Goal: Manage account settings

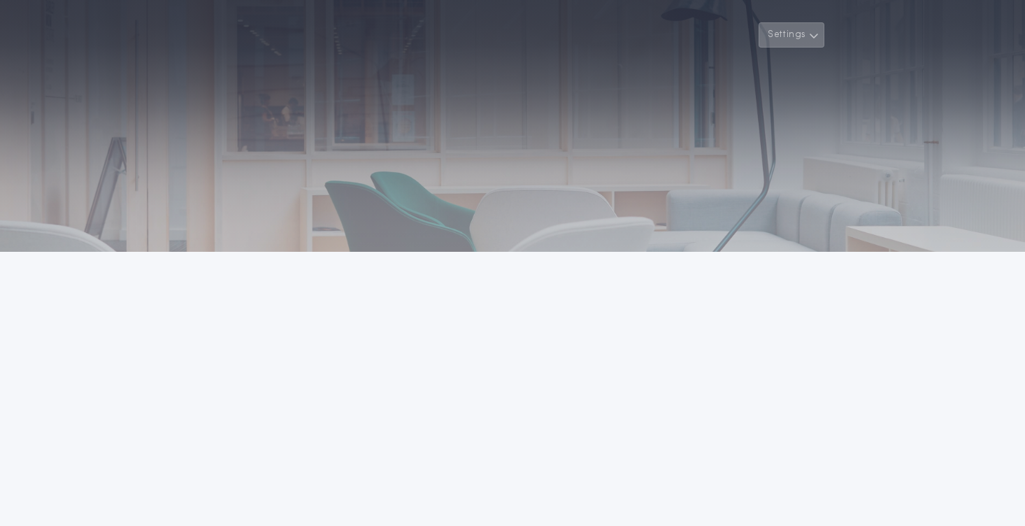
click at [786, 31] on button "Settings" at bounding box center [791, 34] width 66 height 25
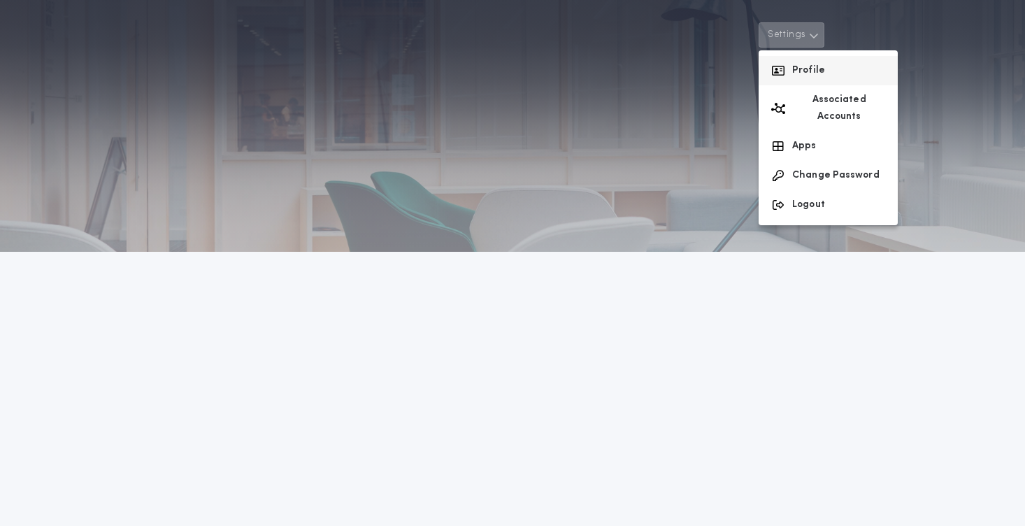
click at [788, 73] on button "Profile" at bounding box center [827, 70] width 139 height 29
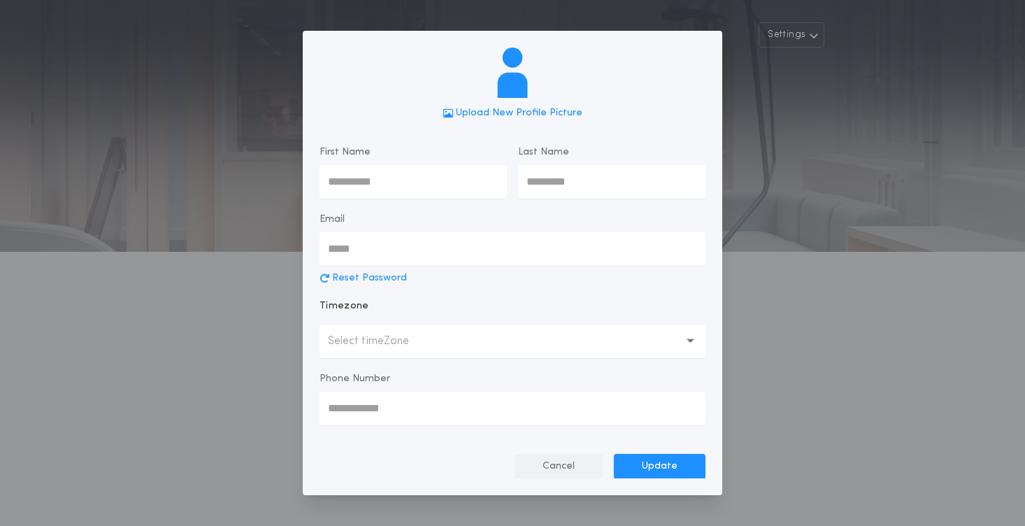
click at [556, 468] on button "Cancel" at bounding box center [558, 465] width 88 height 25
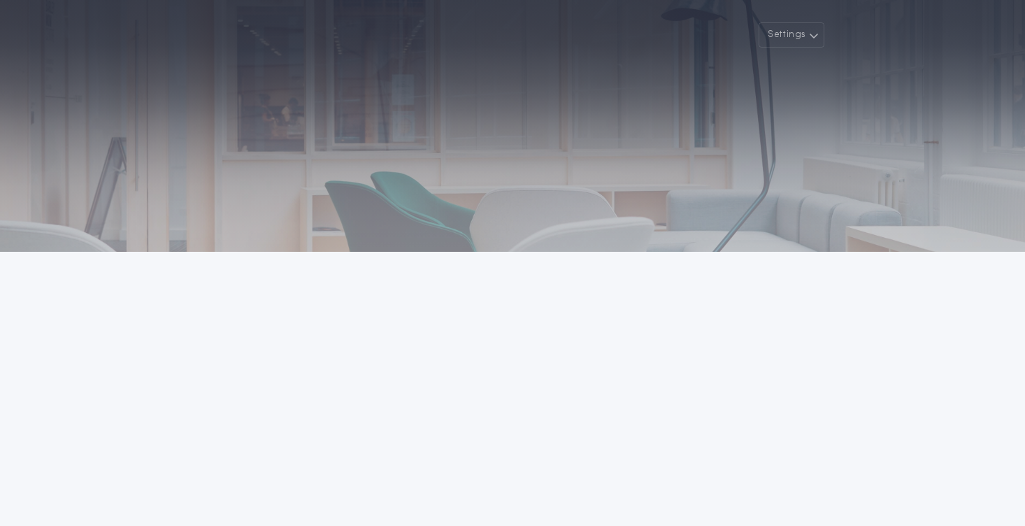
click at [556, 391] on div "Settings Welcome Back Powered by © All rights reserved. 24|Seven Fees Privacy P…" at bounding box center [512, 365] width 1025 height 730
